Goal: Information Seeking & Learning: Learn about a topic

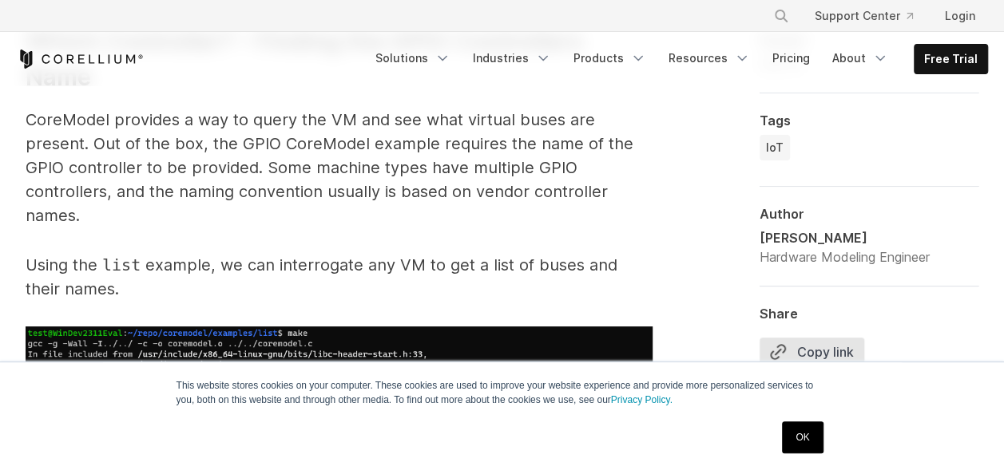
scroll to position [5979, 0]
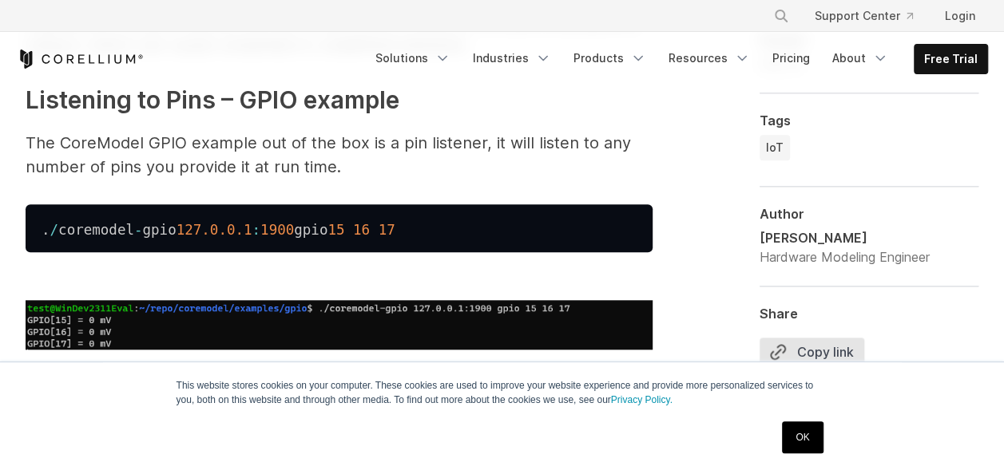
scroll to position [6658, 0]
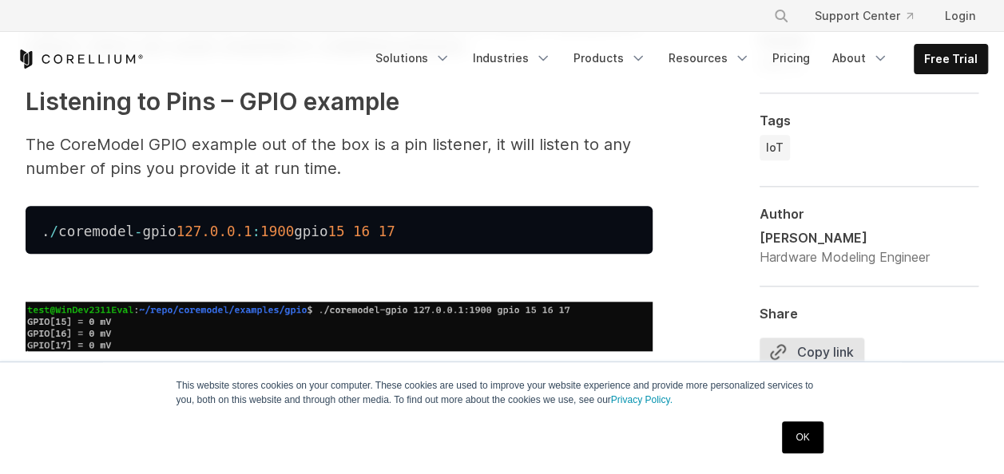
click at [479, 110] on h3 "Listening to Pins – GPIO example" at bounding box center [339, 102] width 627 height 36
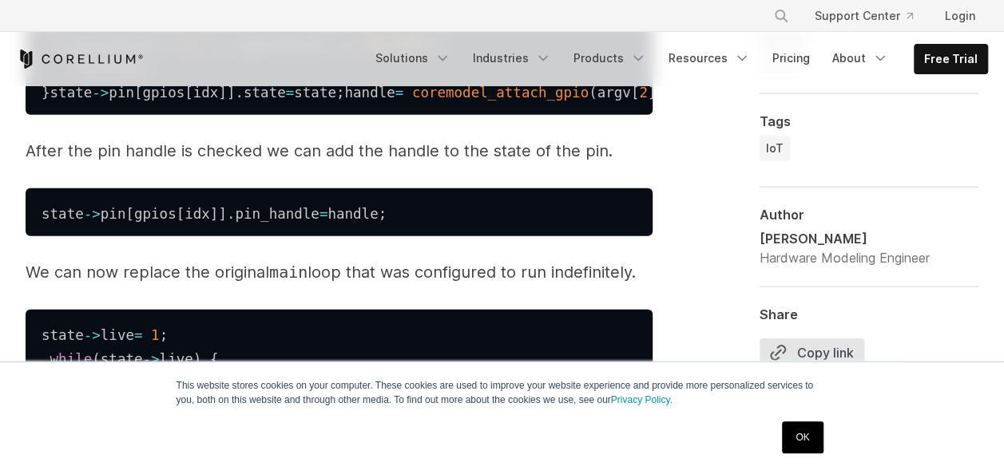
scroll to position [11296, 0]
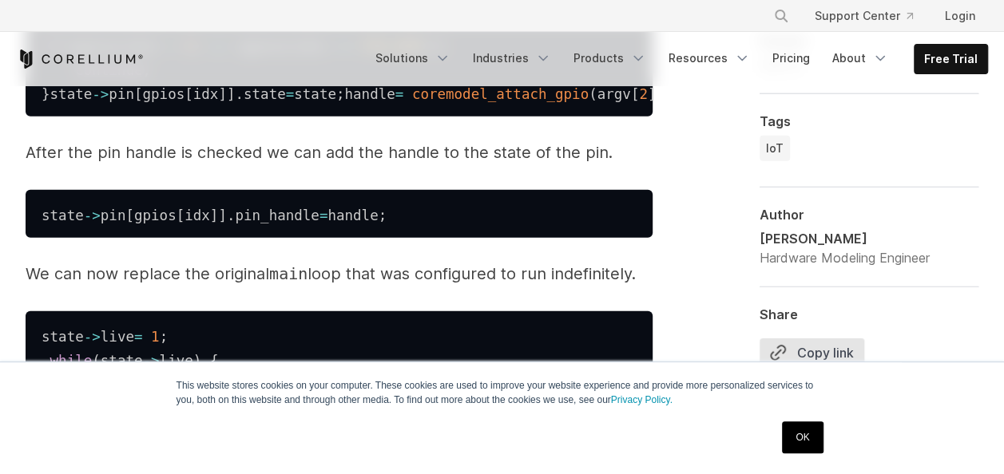
click at [797, 431] on link "OK" at bounding box center [802, 438] width 41 height 32
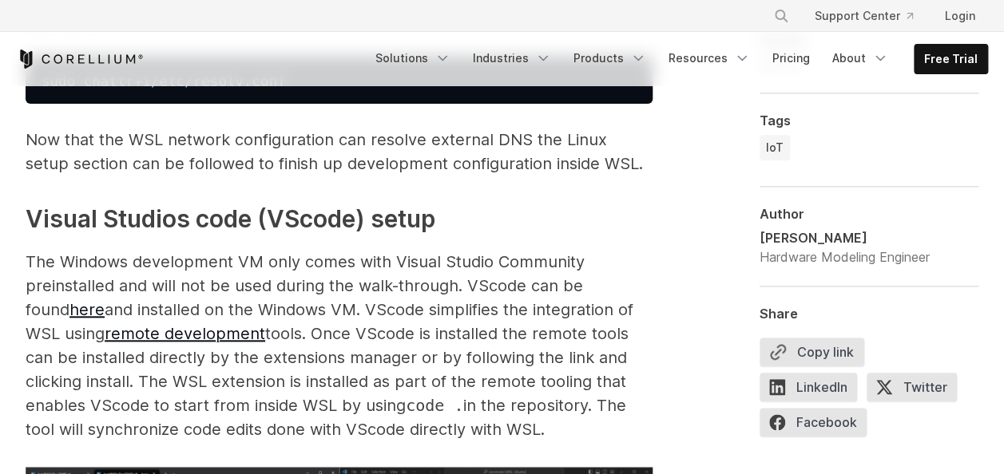
scroll to position [2612, 0]
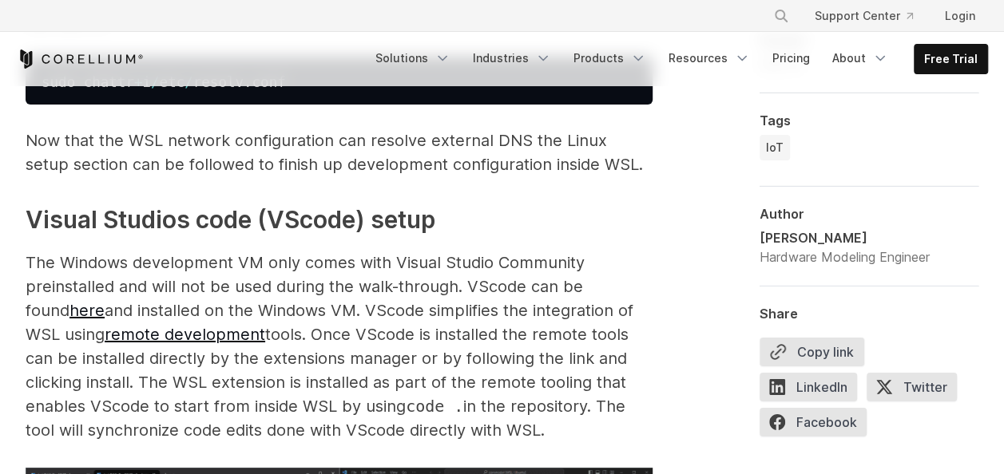
click at [120, 287] on span "The Windows development VM only comes with Visual Studio Community preinstalled…" at bounding box center [305, 286] width 559 height 67
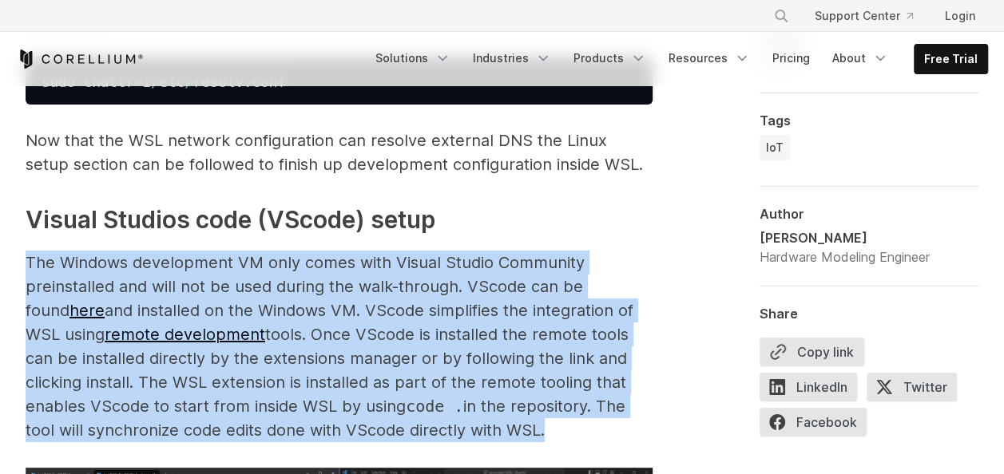
click at [120, 287] on span "The Windows development VM only comes with Visual Studio Community preinstalled…" at bounding box center [305, 286] width 559 height 67
click at [206, 281] on span "The Windows development VM only comes with Visual Studio Community preinstalled…" at bounding box center [305, 286] width 559 height 67
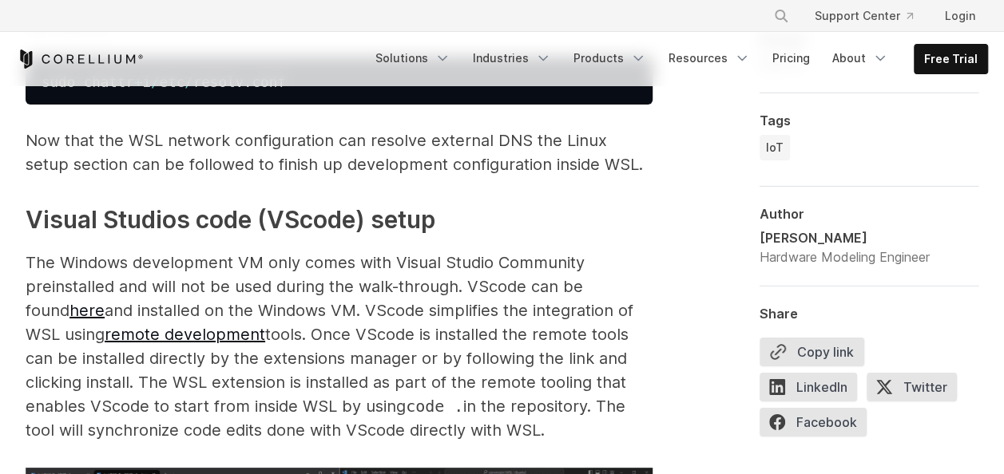
click at [183, 306] on span "The Windows development VM only comes with Visual Studio Community preinstalled…" at bounding box center [305, 286] width 559 height 67
drag, startPoint x: 183, startPoint y: 306, endPoint x: 243, endPoint y: 310, distance: 60.0
click at [243, 310] on span "The Windows development VM only comes with Visual Studio Community preinstalled…" at bounding box center [305, 286] width 559 height 67
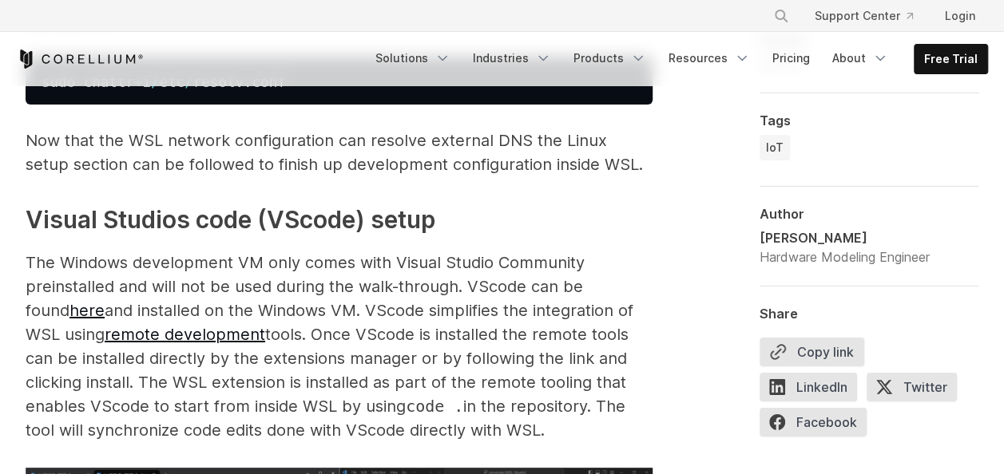
drag, startPoint x: 243, startPoint y: 310, endPoint x: 311, endPoint y: 324, distance: 70.2
click at [311, 324] on span "and installed on the Windows VM. VScode simplifies the integration of WSL using" at bounding box center [330, 322] width 608 height 43
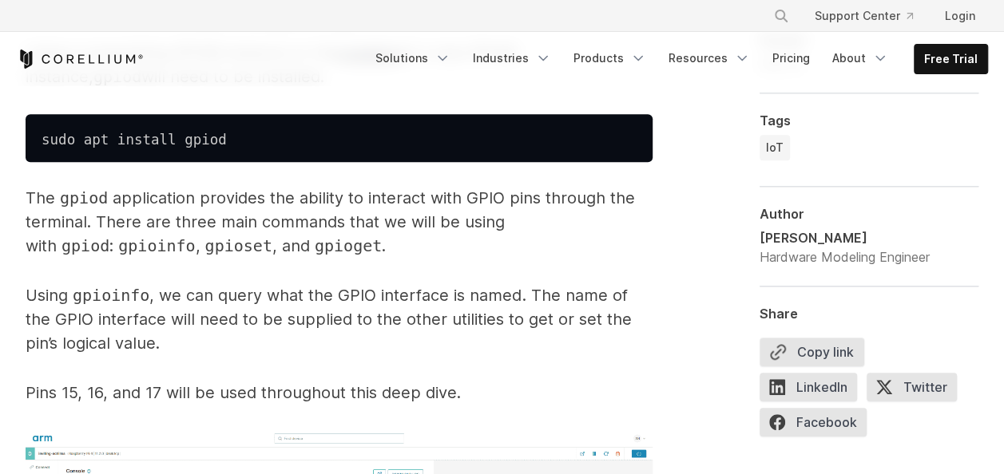
scroll to position [3676, 0]
